Goal: Task Accomplishment & Management: Use online tool/utility

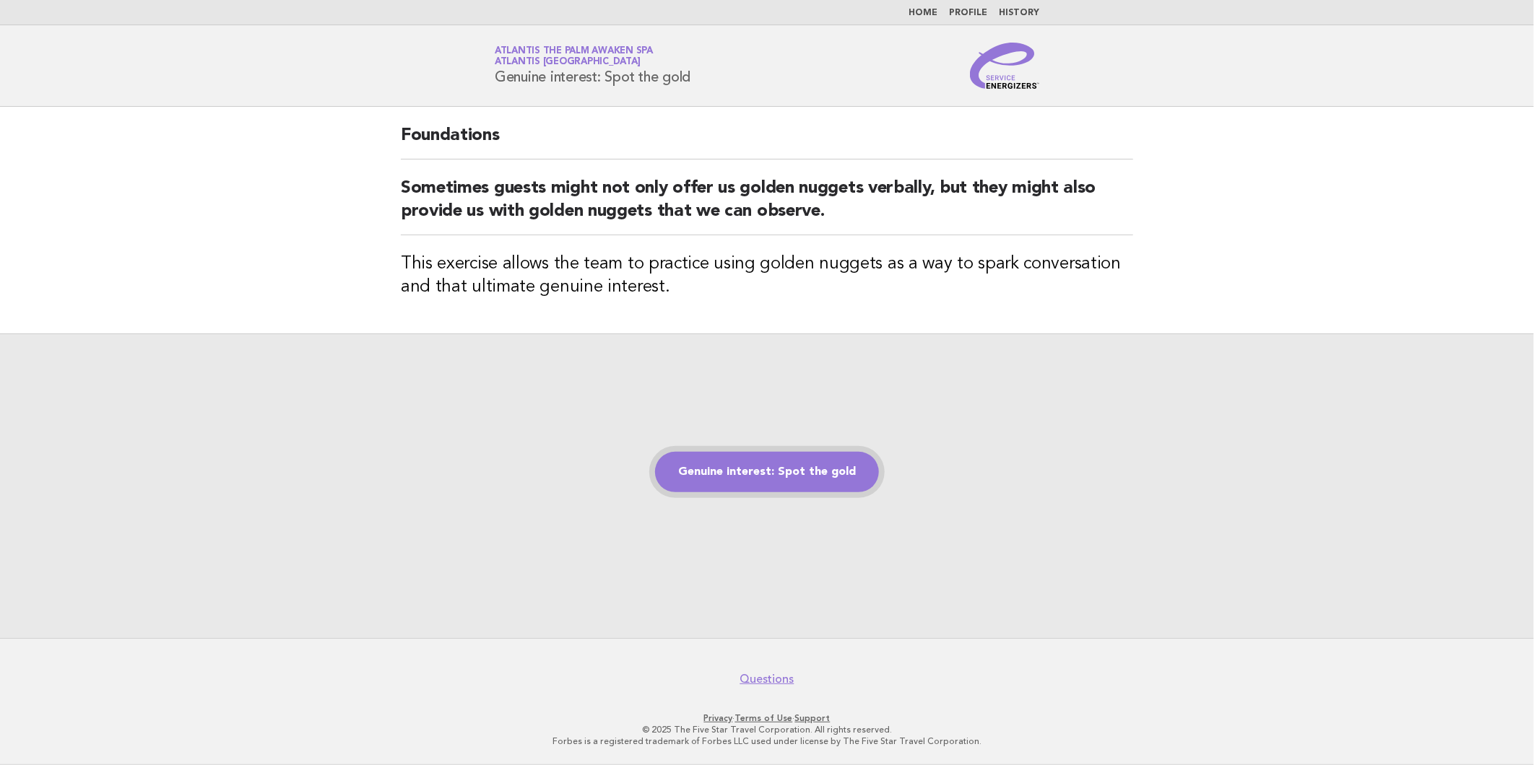
click at [807, 474] on link "Genuine interest: Spot the gold" at bounding box center [767, 472] width 224 height 40
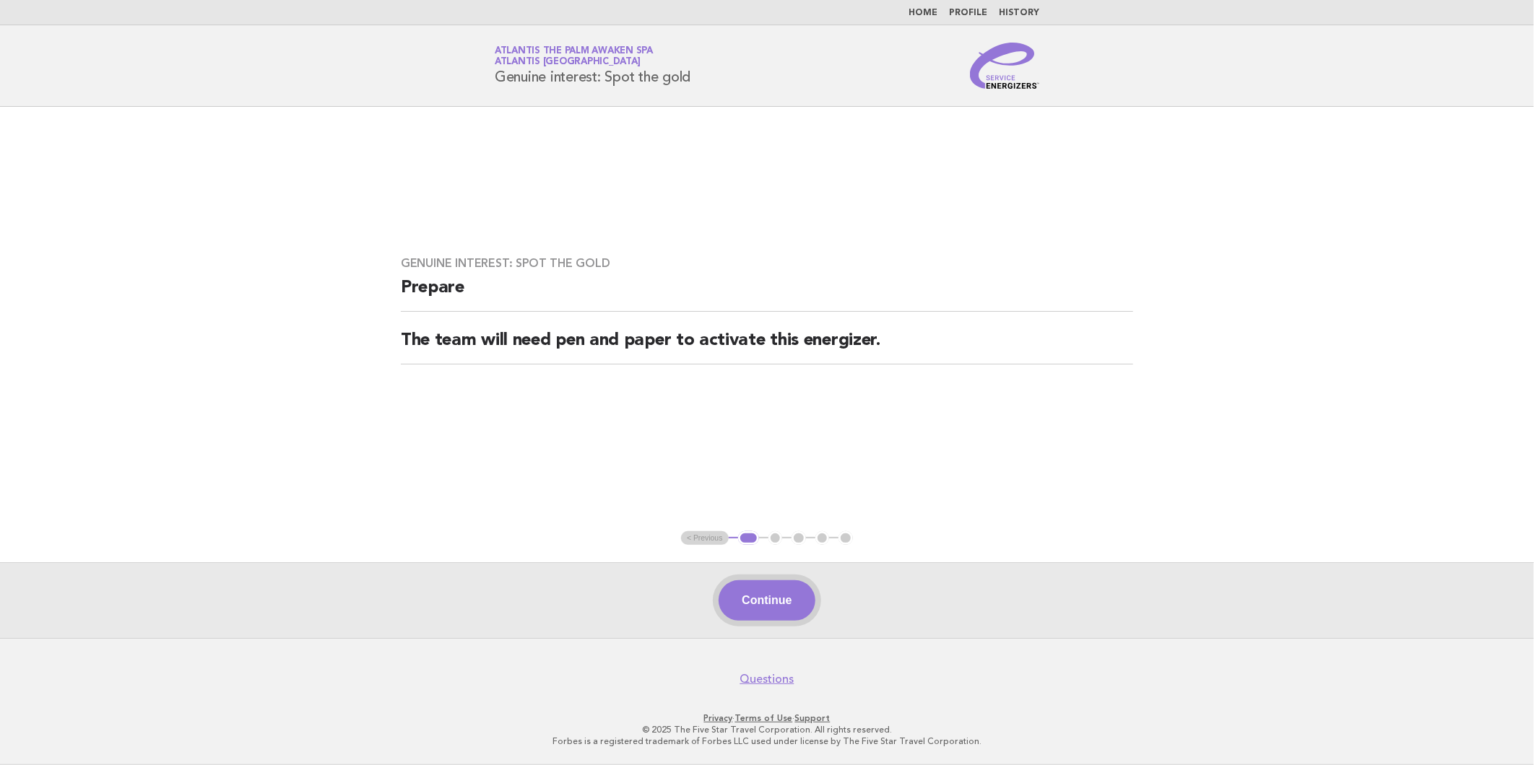
click at [742, 581] on button "Continue" at bounding box center [766, 601] width 96 height 40
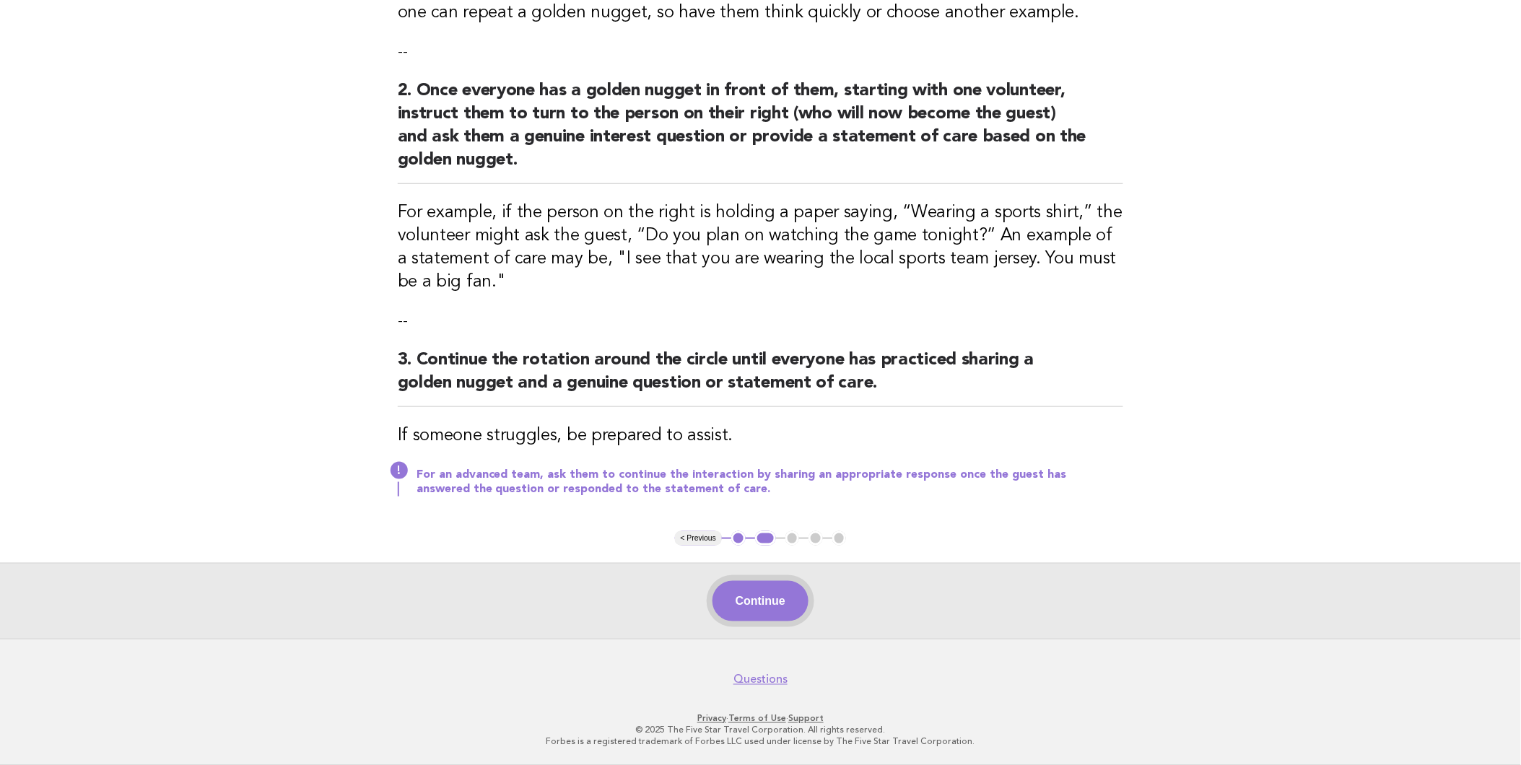
click at [798, 588] on button "Continue" at bounding box center [761, 601] width 96 height 40
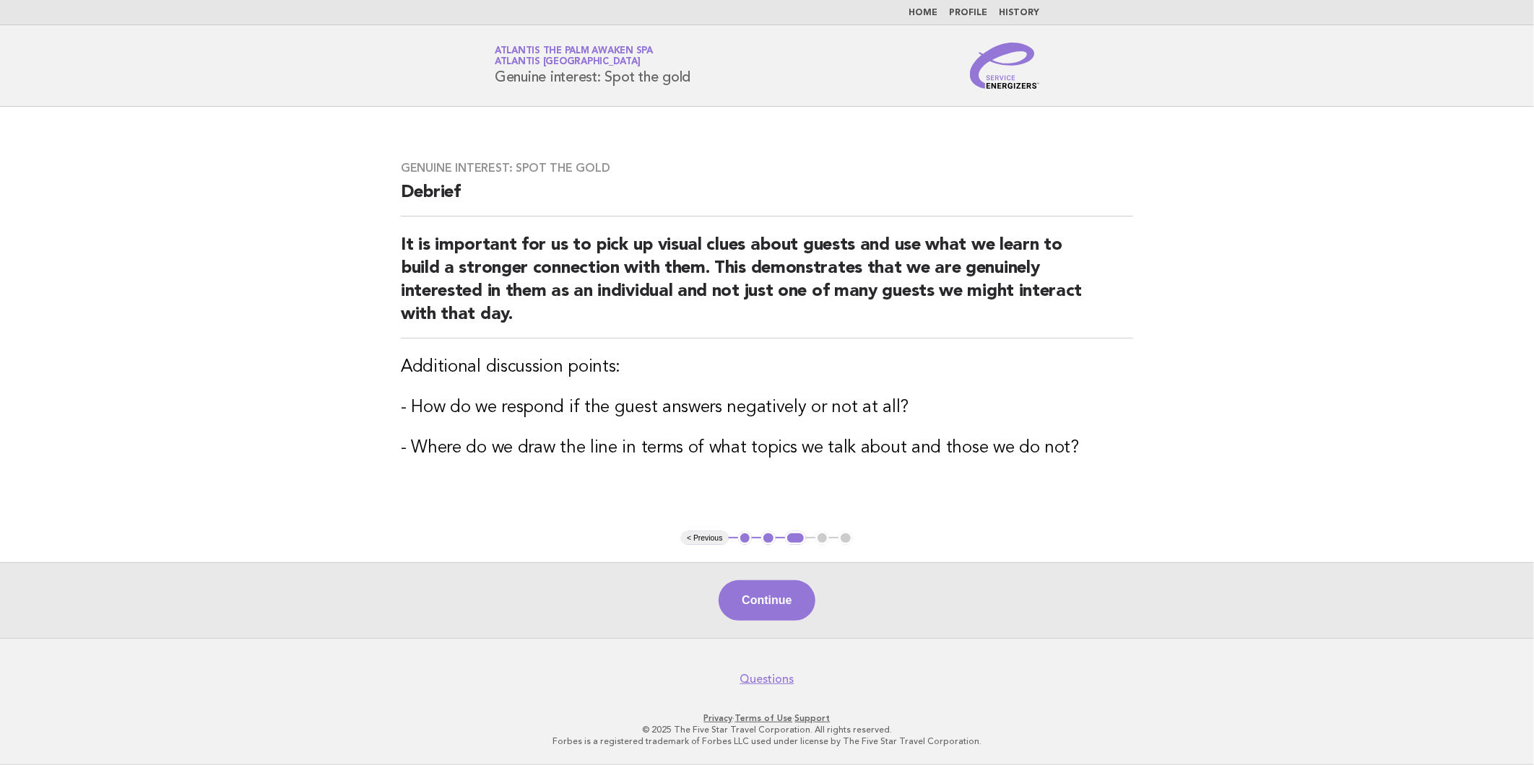
click at [783, 589] on button "Continue" at bounding box center [766, 601] width 96 height 40
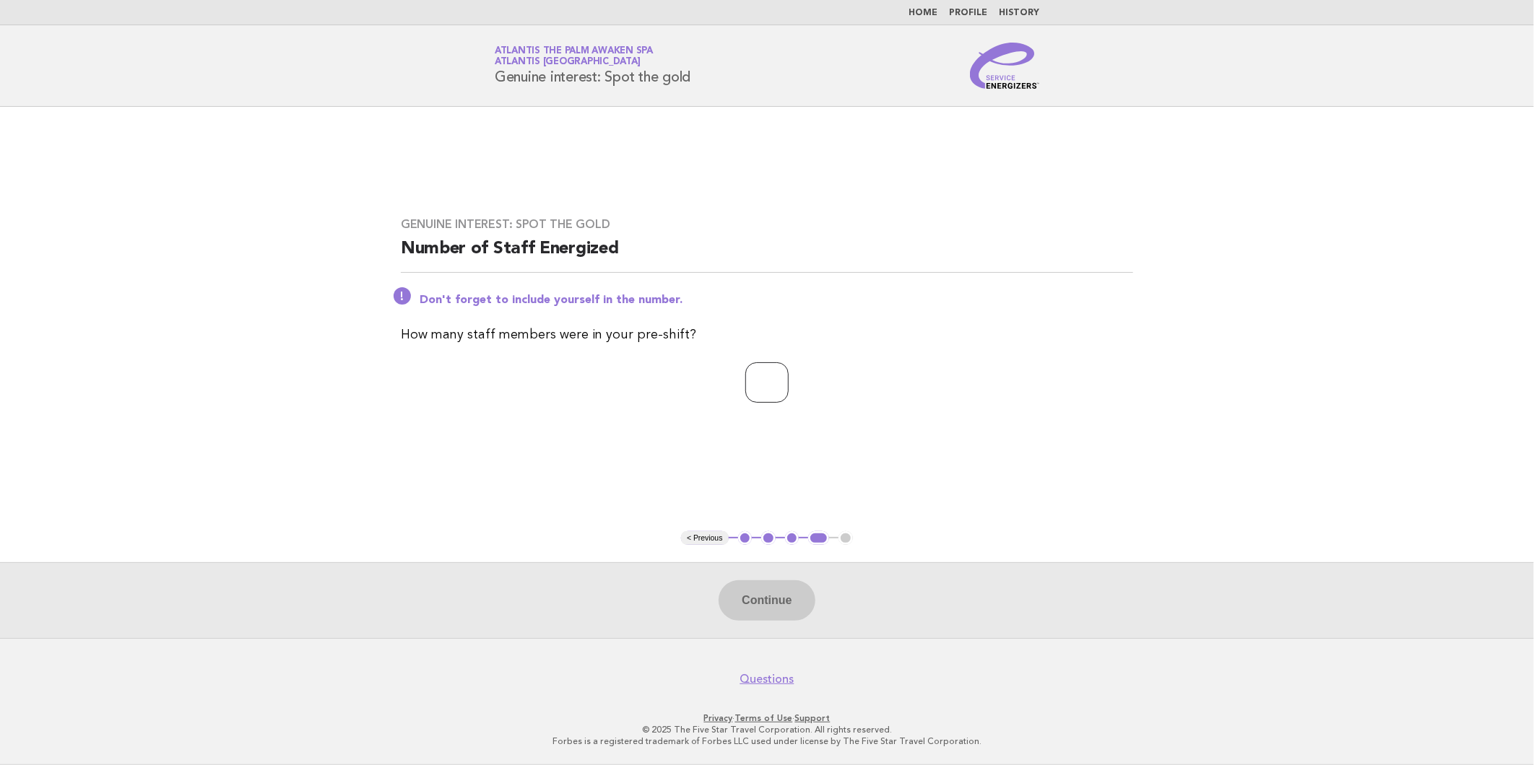
click at [788, 383] on input "number" at bounding box center [766, 382] width 43 height 40
type input "*"
click at [767, 596] on button "Continue" at bounding box center [766, 601] width 96 height 40
